Goal: Check status: Check status

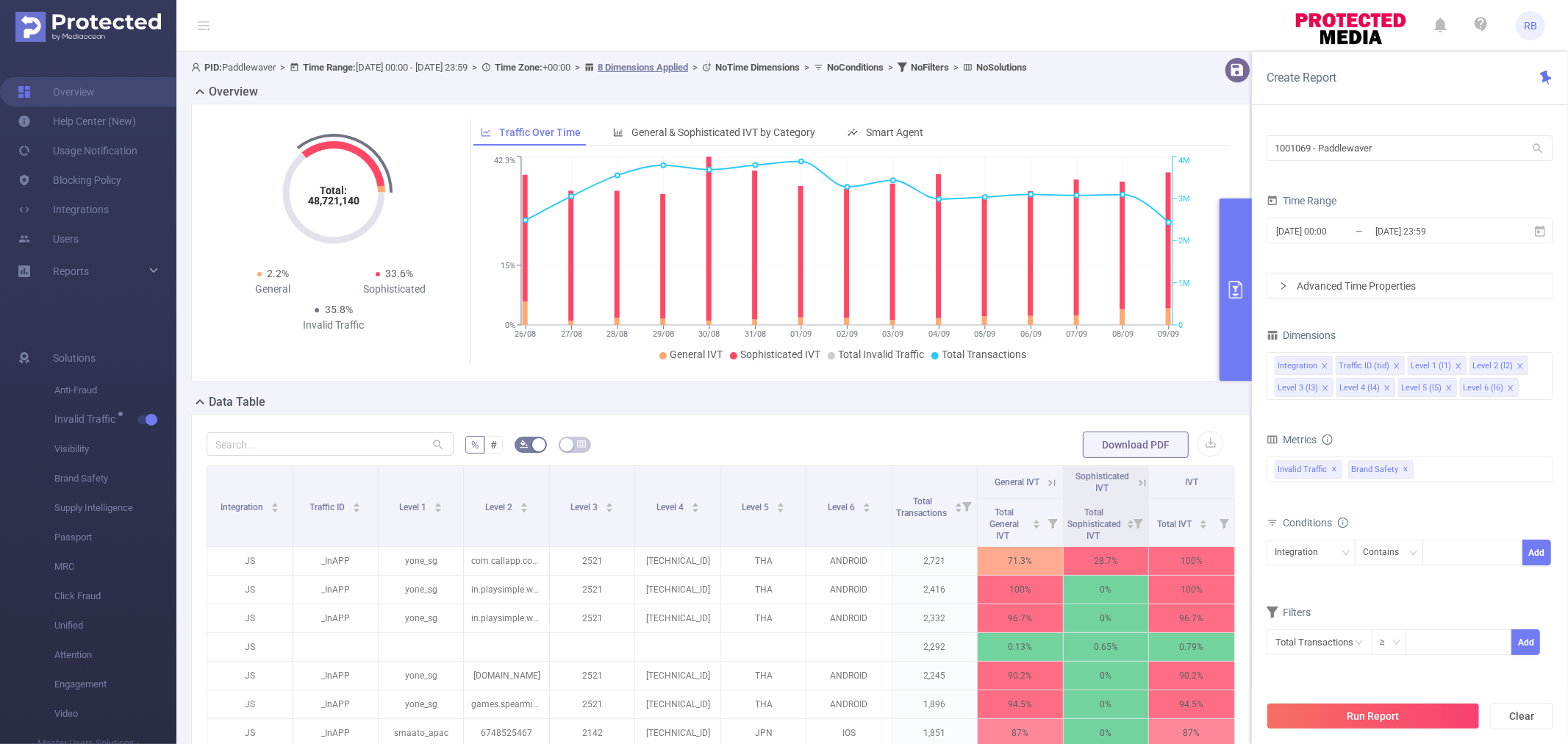
scroll to position [292, 0]
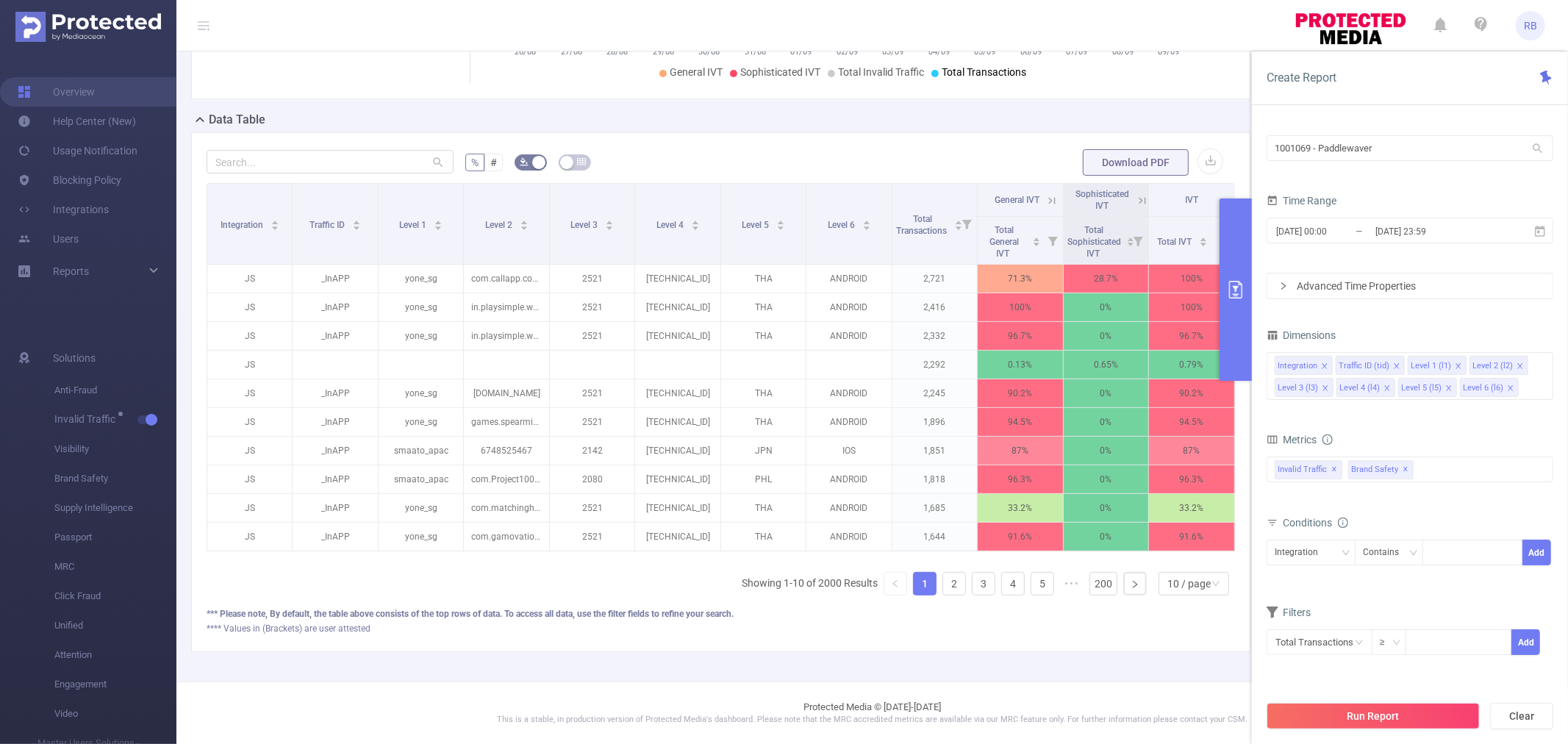
click at [936, 10] on header "RB" at bounding box center [784, 26] width 1568 height 52
click at [1416, 125] on div "PID 1001069 - Paddlewaver 1001069 - Paddlewaver Time Range [DATE] 00:00 _ [DATE…" at bounding box center [1410, 443] width 316 height 656
click at [1413, 154] on input "1001069 - Paddlewaver" at bounding box center [1410, 148] width 286 height 26
click at [1413, 153] on input "1001069 - Paddlewaver" at bounding box center [1410, 148] width 286 height 26
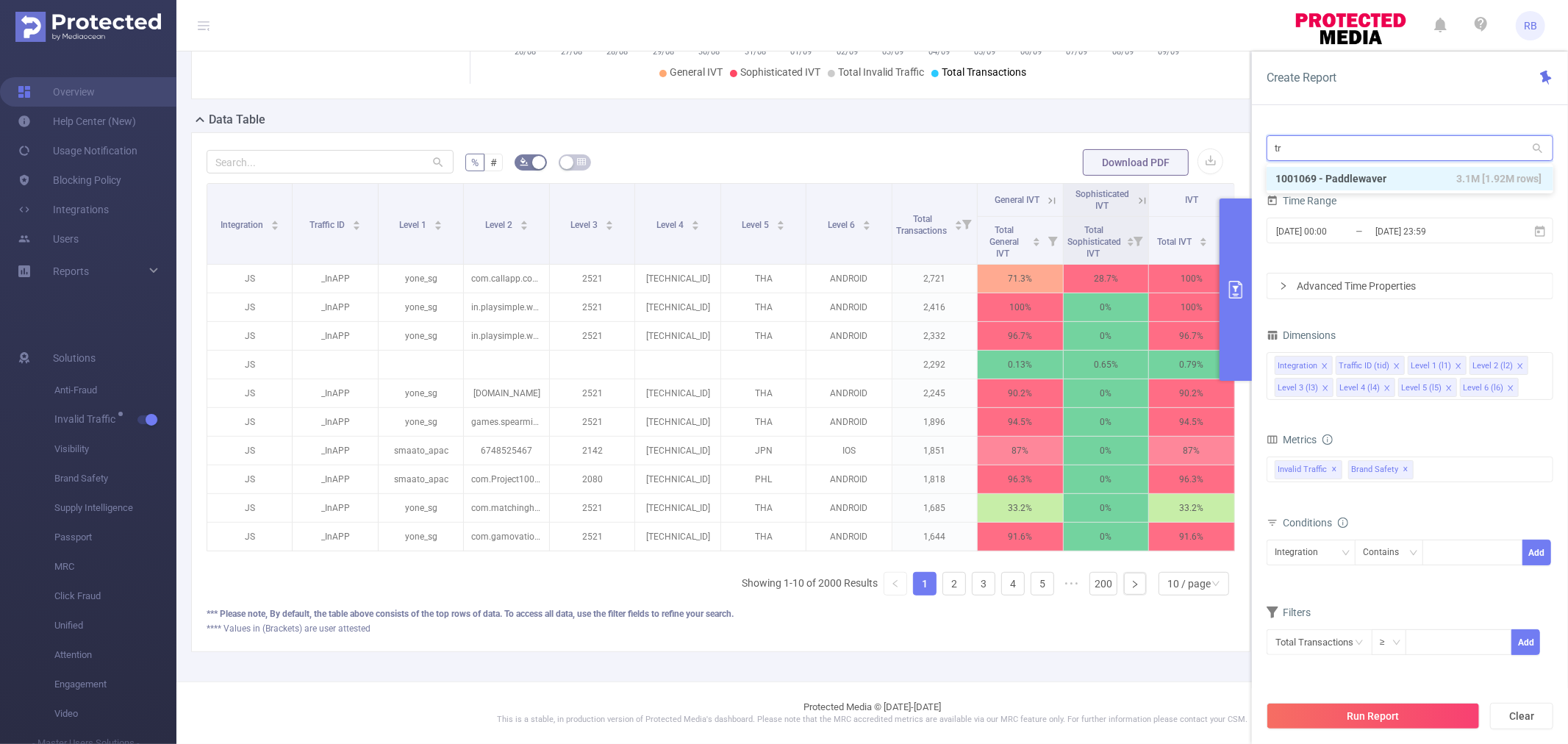
type input "tra"
click at [1409, 181] on li "1001012 - FT_Proof_TravelTexas 5,068 [664 rows]" at bounding box center [1410, 179] width 286 height 24
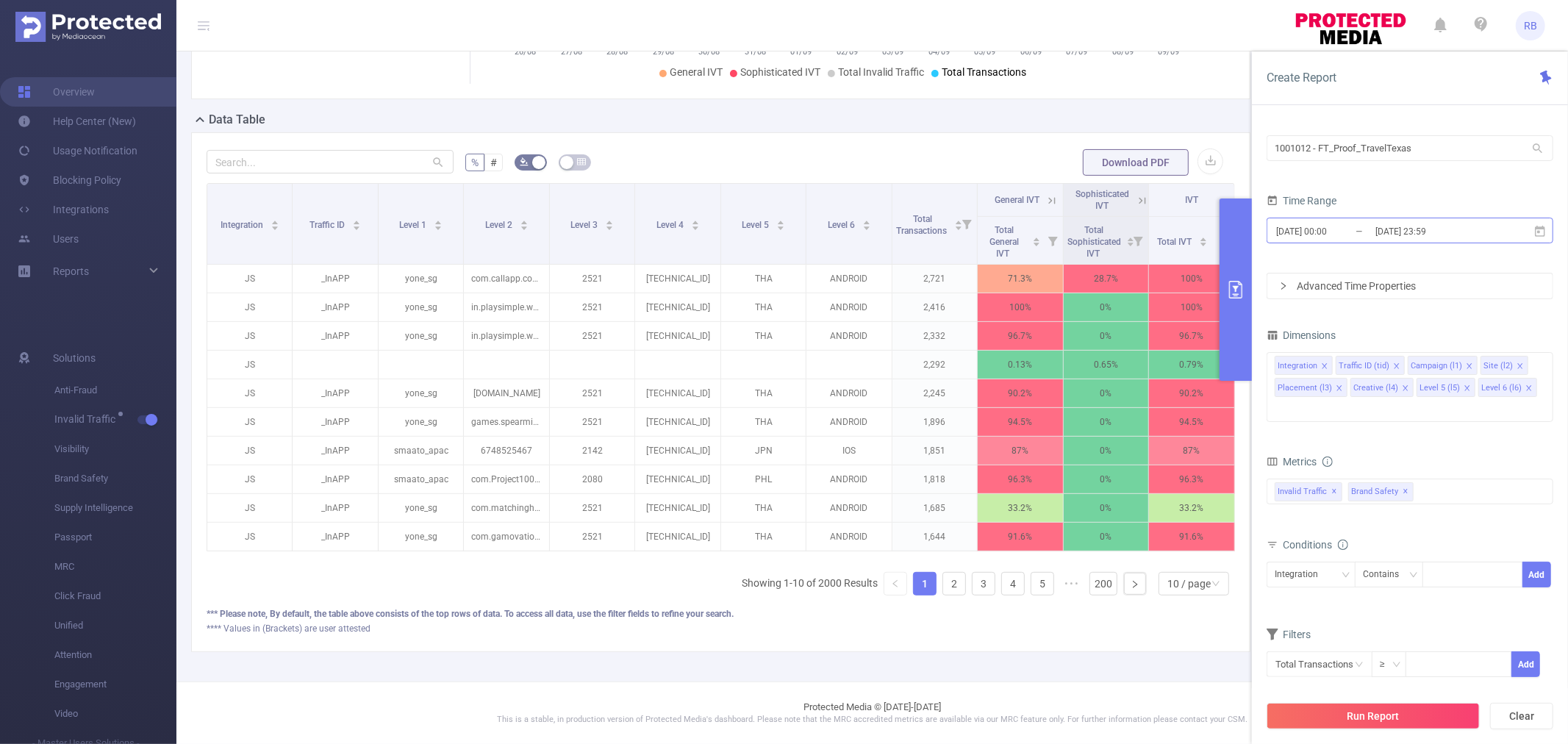
click at [1358, 225] on input "[DATE] 00:00" at bounding box center [1334, 232] width 119 height 20
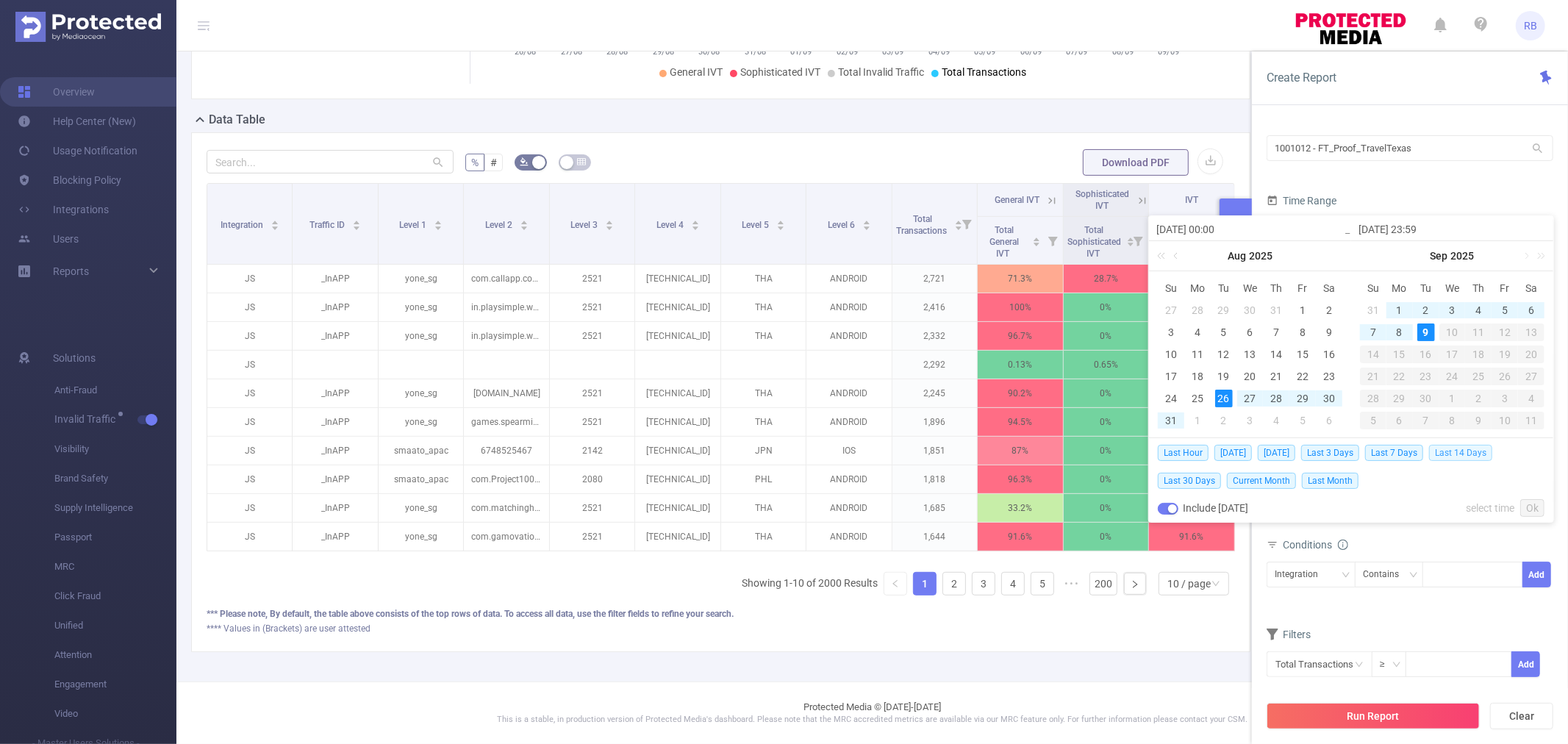
click at [1445, 451] on span "Last 14 Days" at bounding box center [1462, 453] width 64 height 16
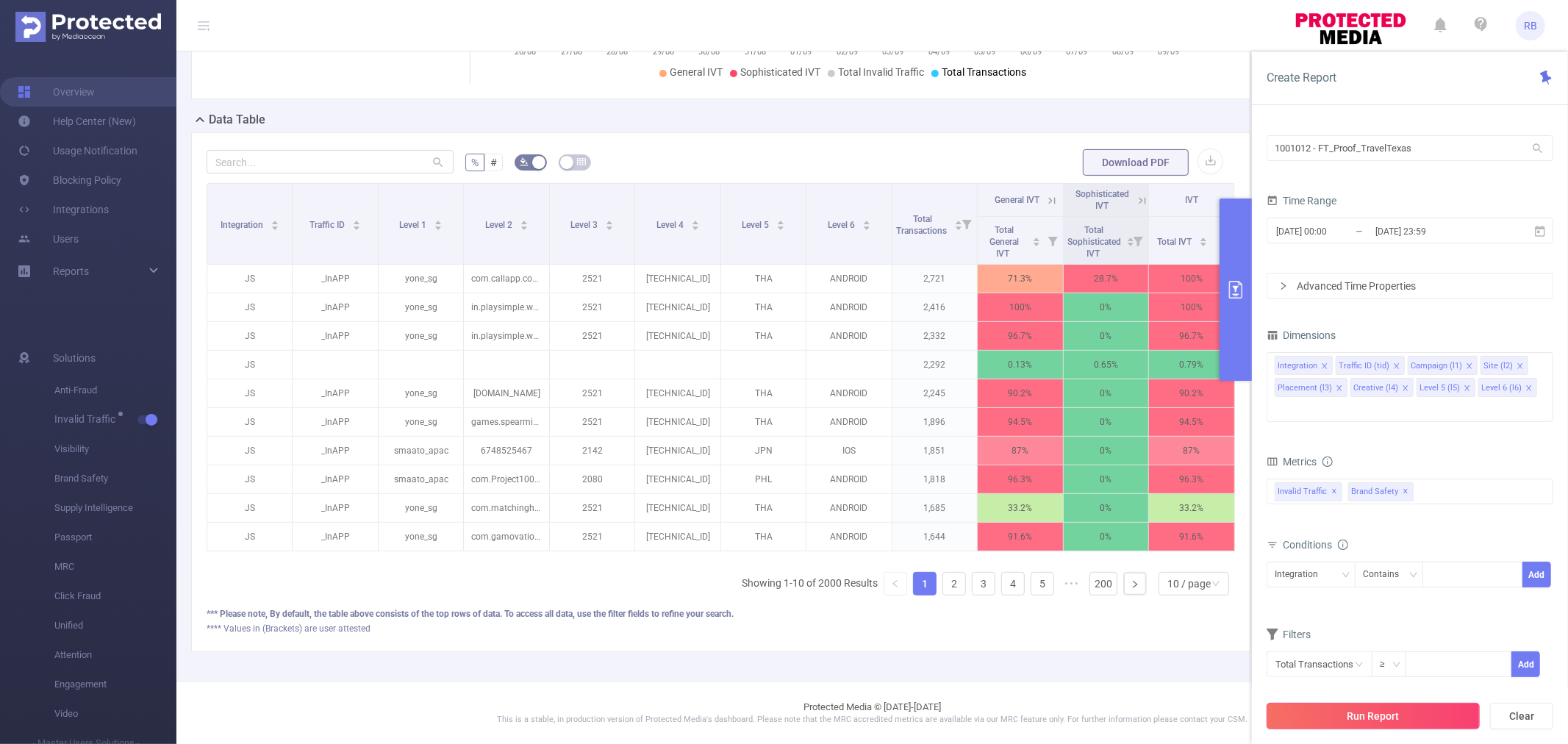
click at [1365, 716] on button "Run Report" at bounding box center [1373, 716] width 213 height 27
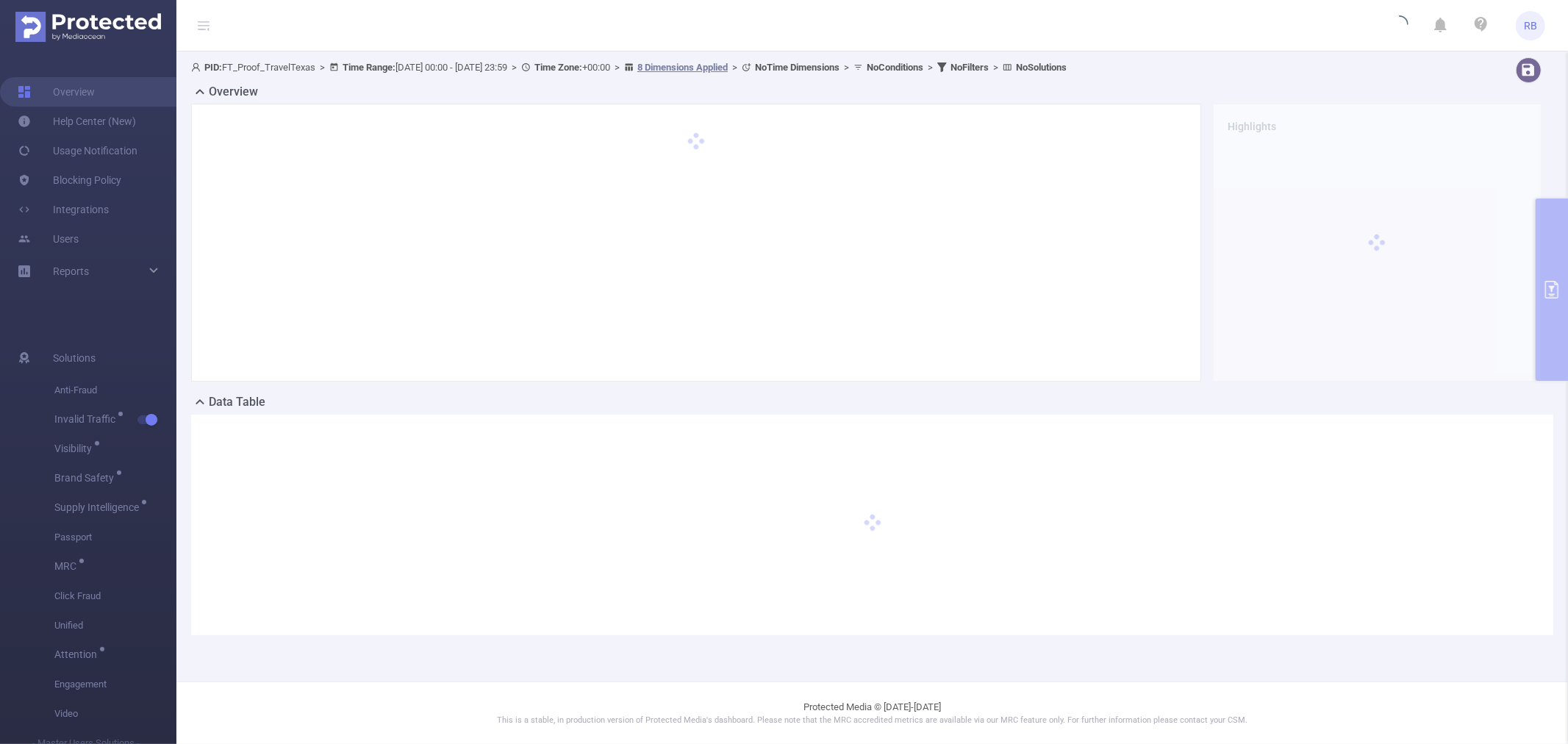
scroll to position [0, 0]
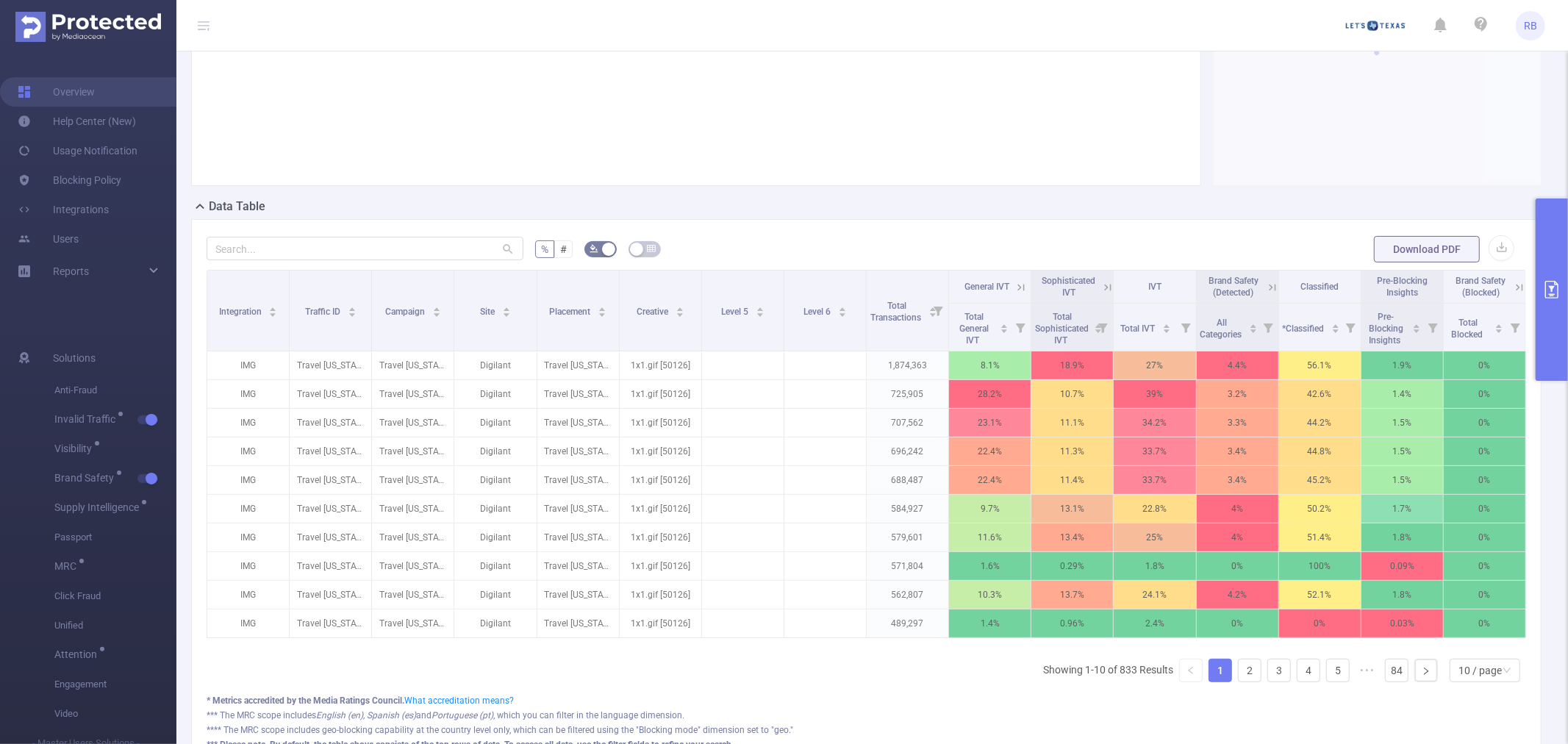
scroll to position [340, 0]
